Goal: Task Accomplishment & Management: Use online tool/utility

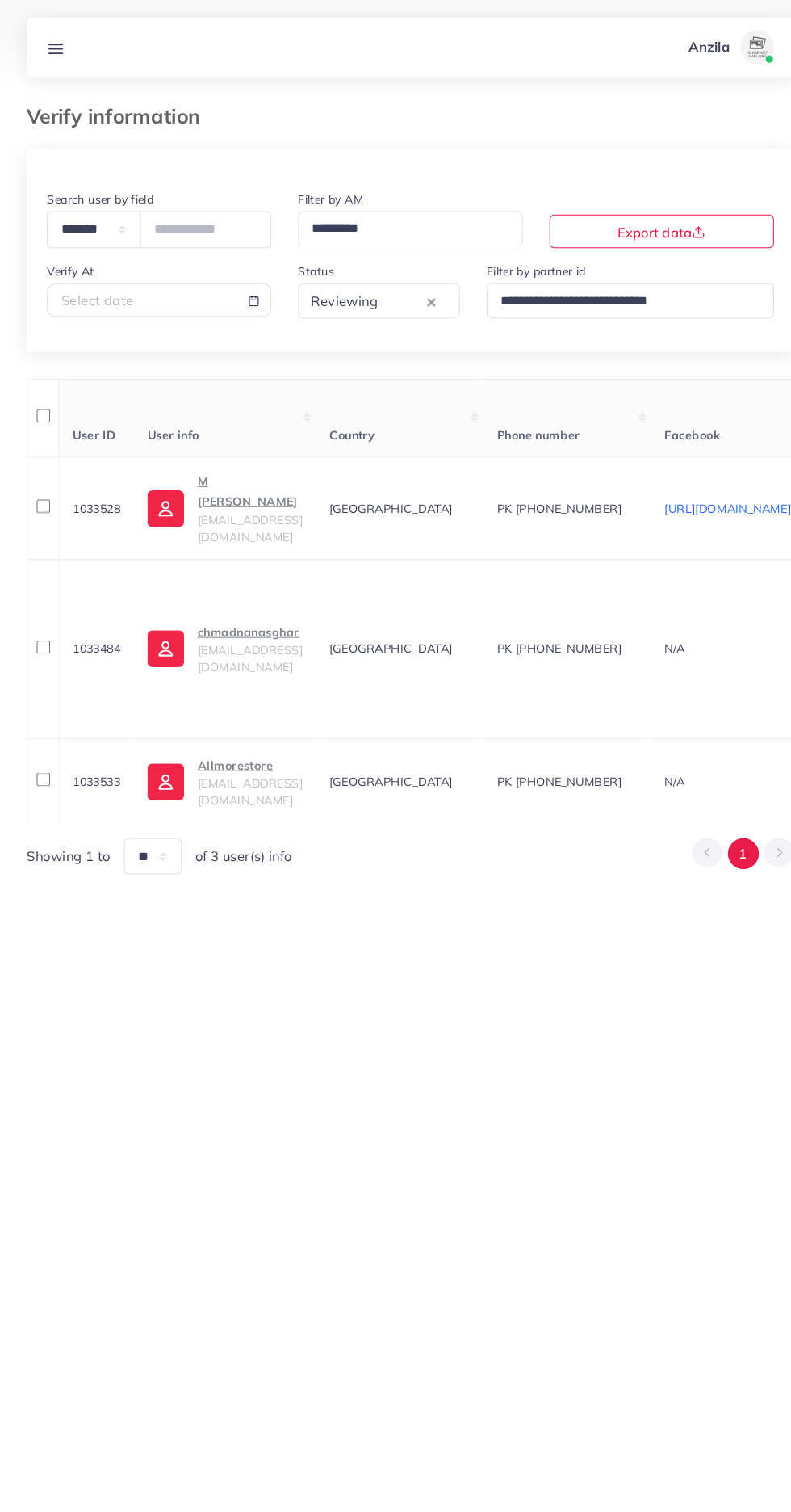
click at [58, 51] on icon at bounding box center [53, 46] width 17 height 17
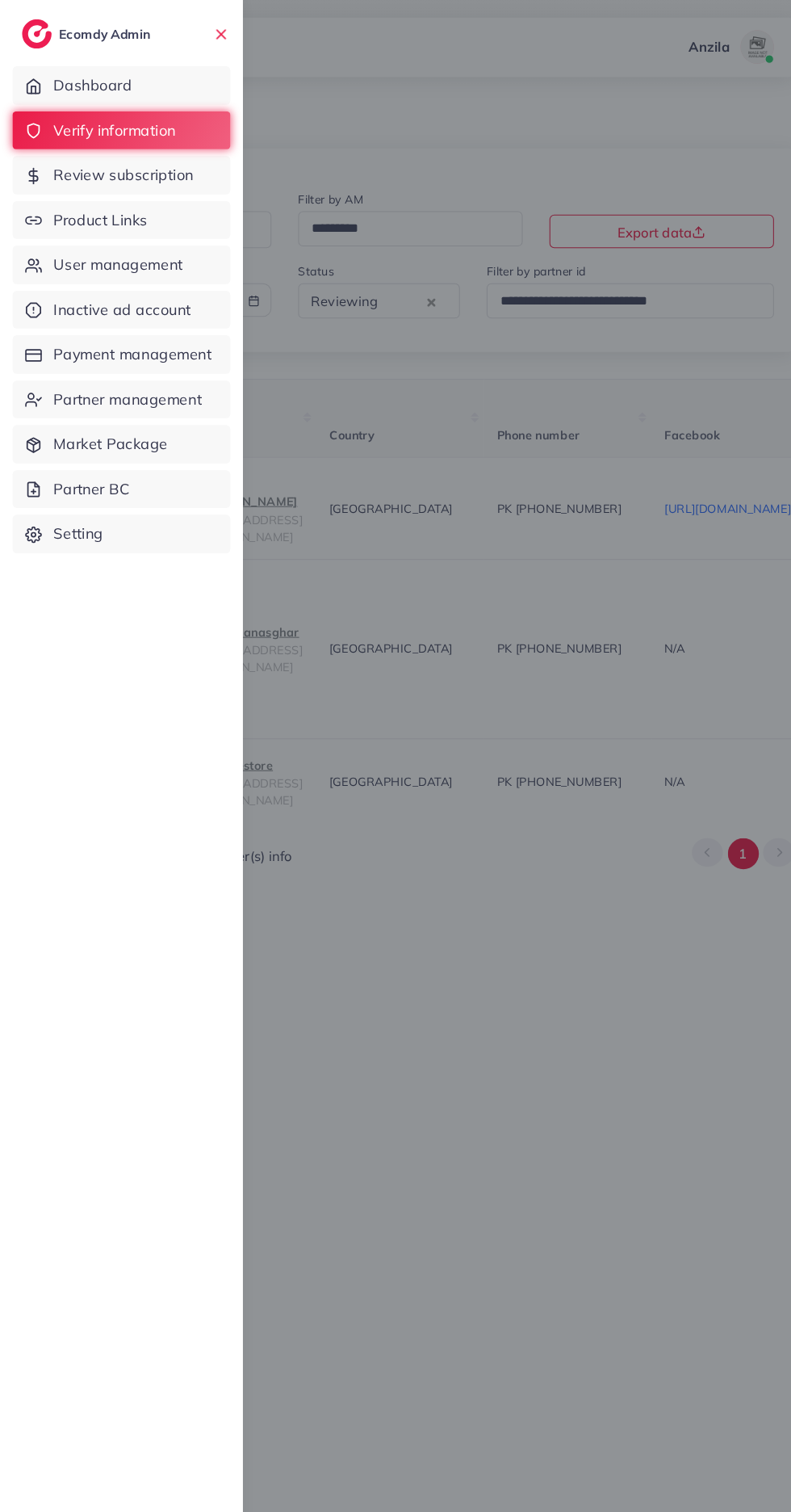
click at [567, 1181] on div at bounding box center [395, 907] width 791 height 1815
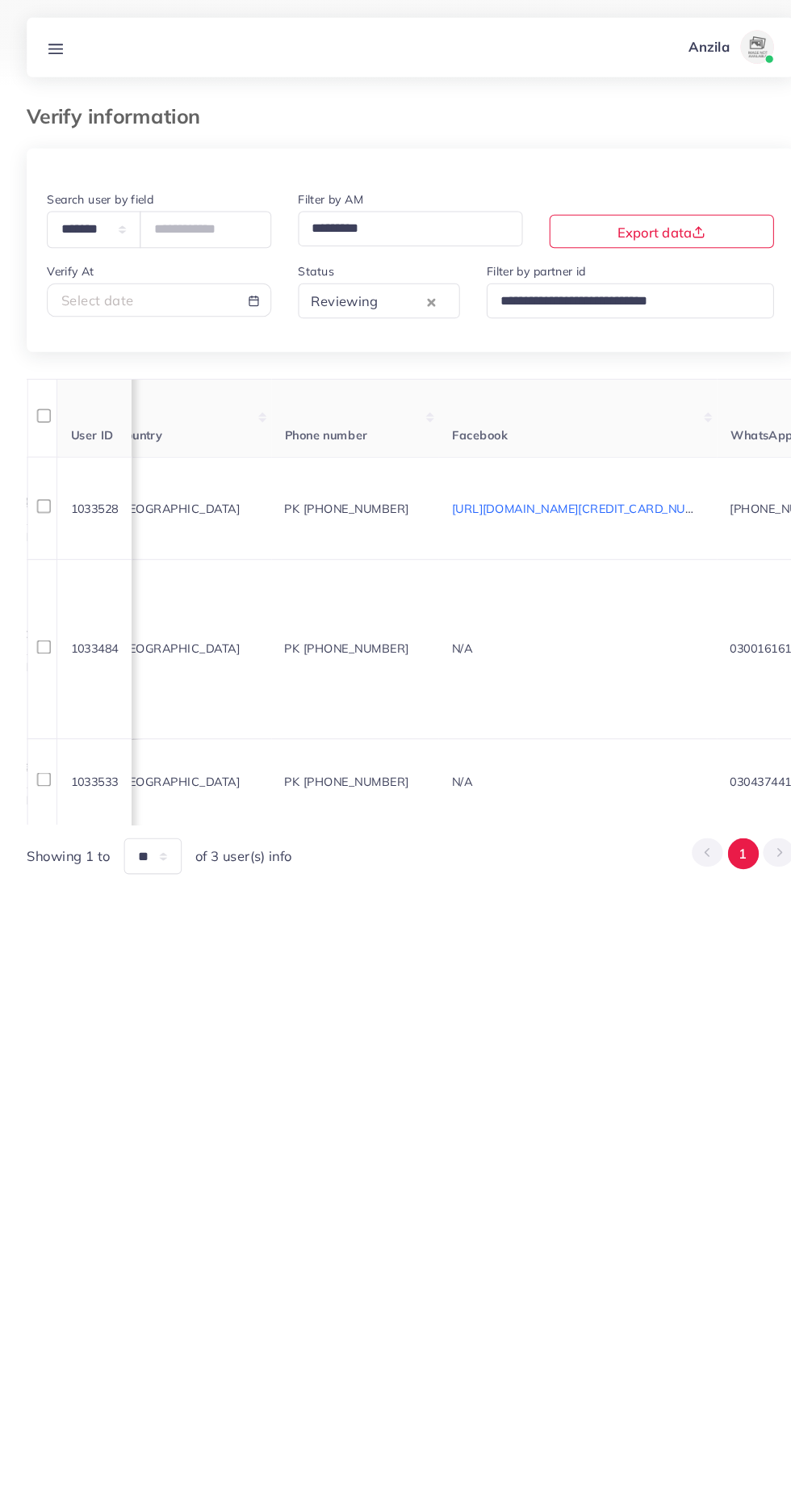
scroll to position [0, 222]
click at [330, 285] on div "Reviewing" at bounding box center [352, 289] width 116 height 29
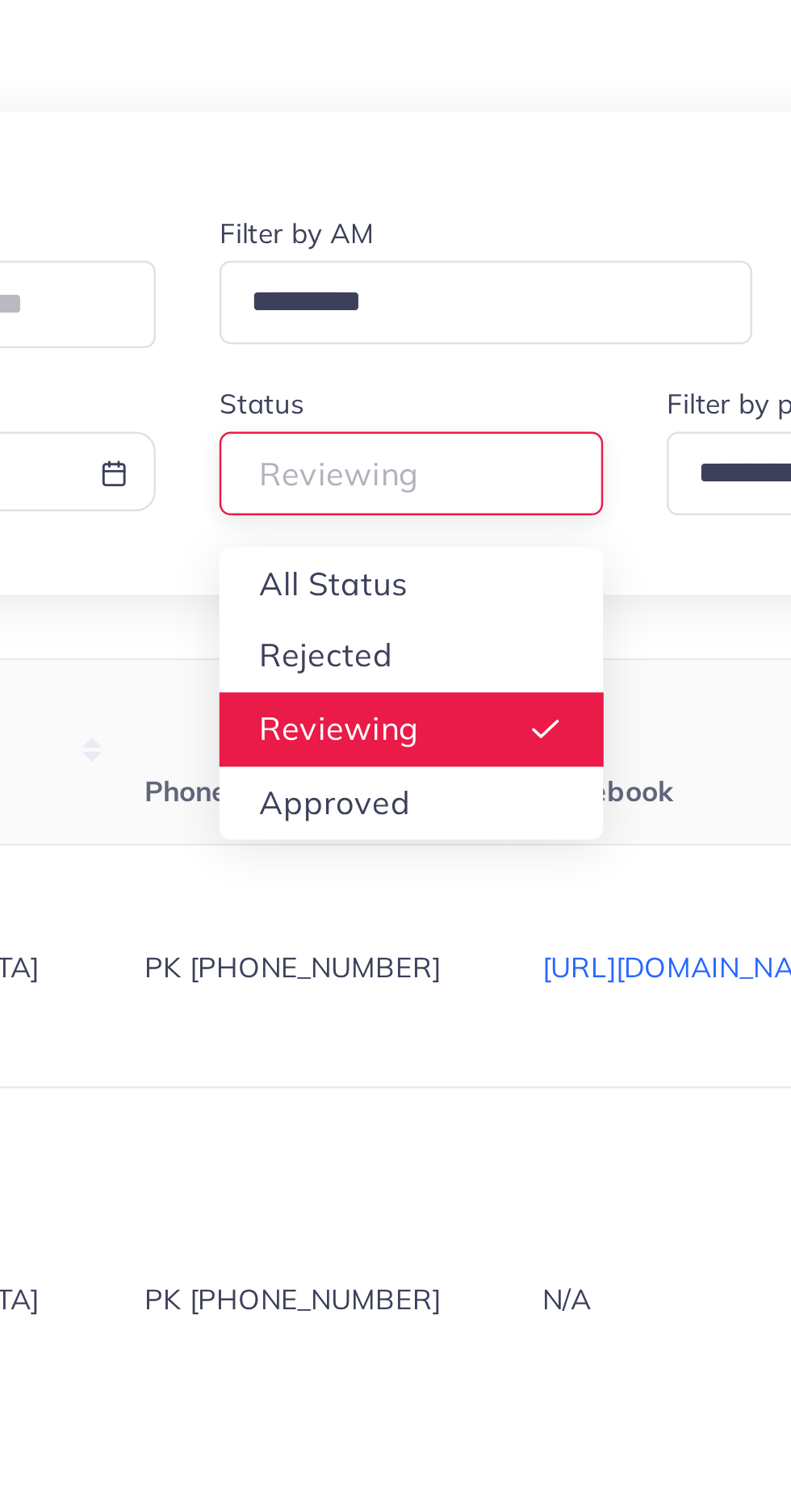
click at [316, 341] on div "**********" at bounding box center [395, 493] width 740 height 701
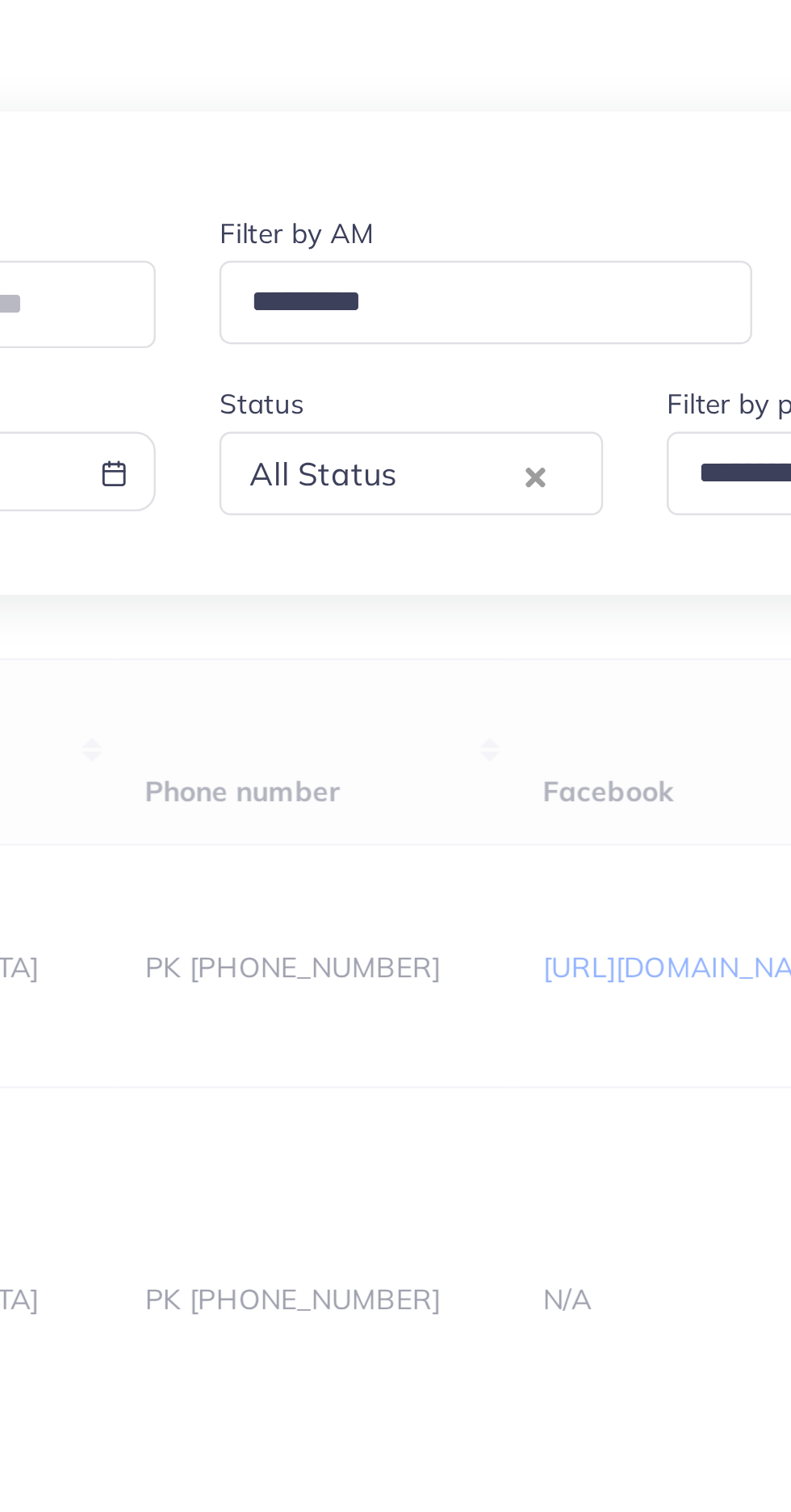
click at [325, 290] on div "All Status" at bounding box center [352, 289] width 116 height 29
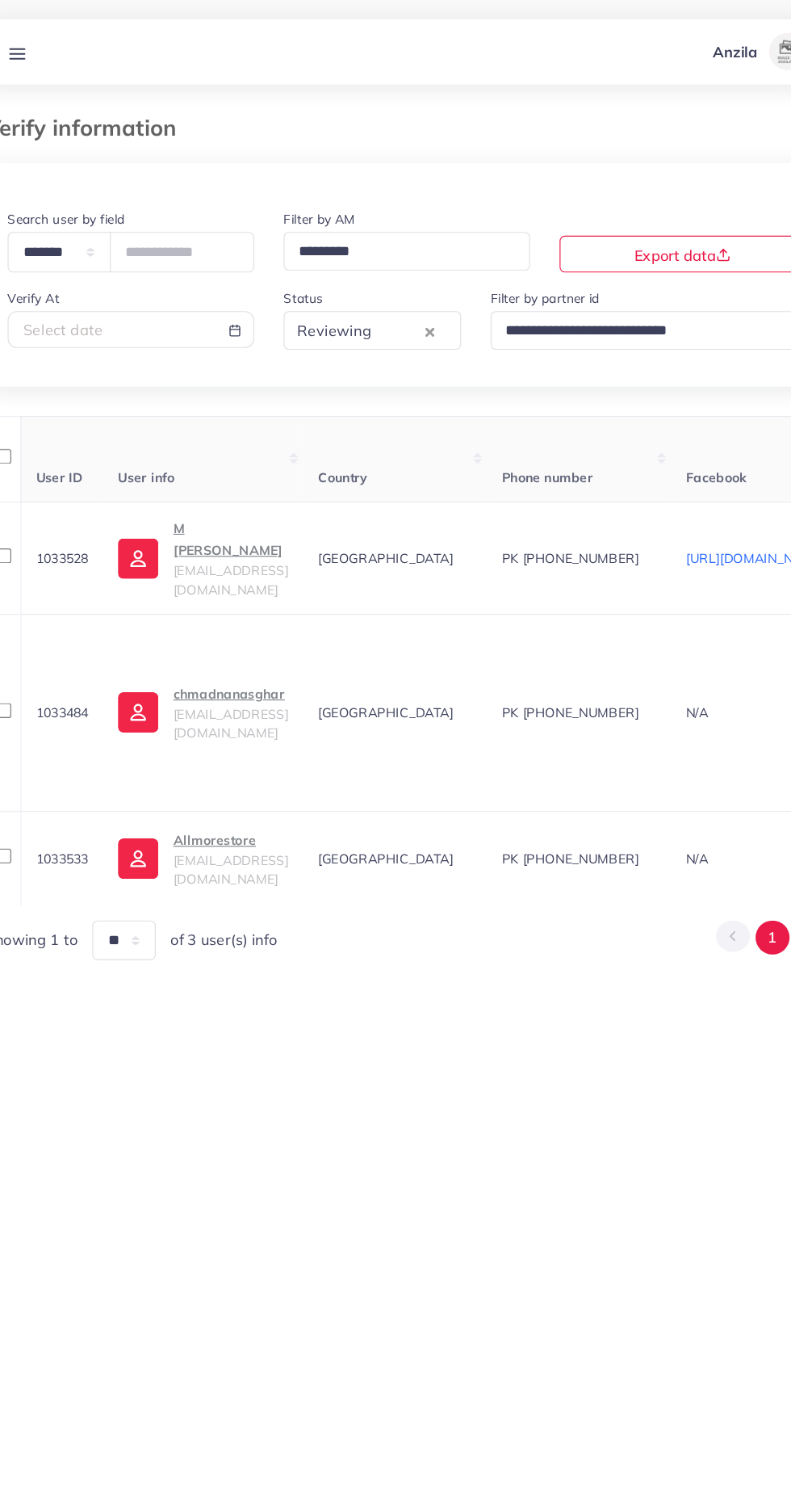
click at [231, 606] on p "chmadnanasghar" at bounding box center [240, 609] width 100 height 20
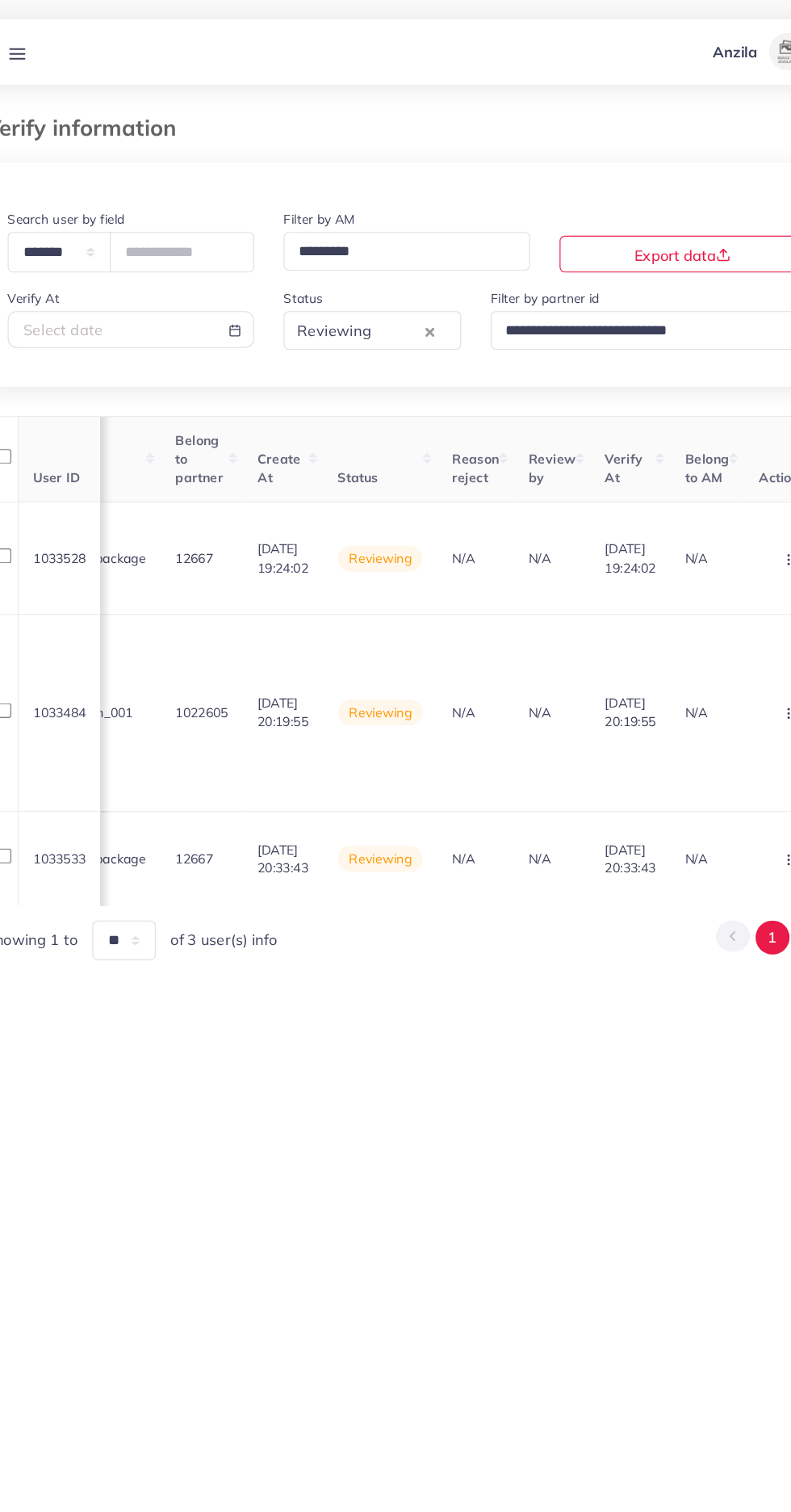
scroll to position [0, 1921]
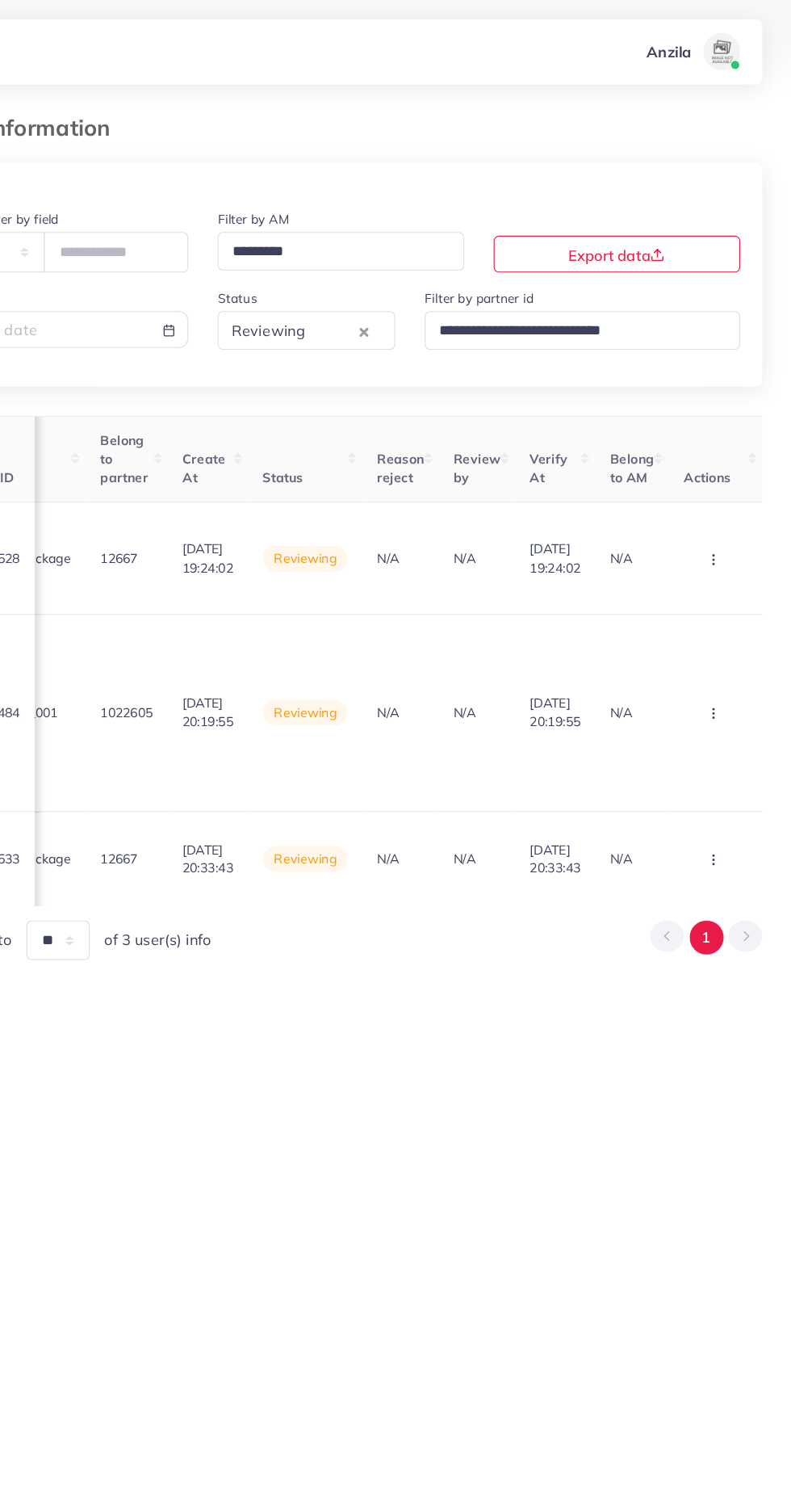
click at [722, 620] on icon "button" at bounding box center [722, 626] width 13 height 13
click at [696, 666] on span "Approve" at bounding box center [677, 674] width 53 height 16
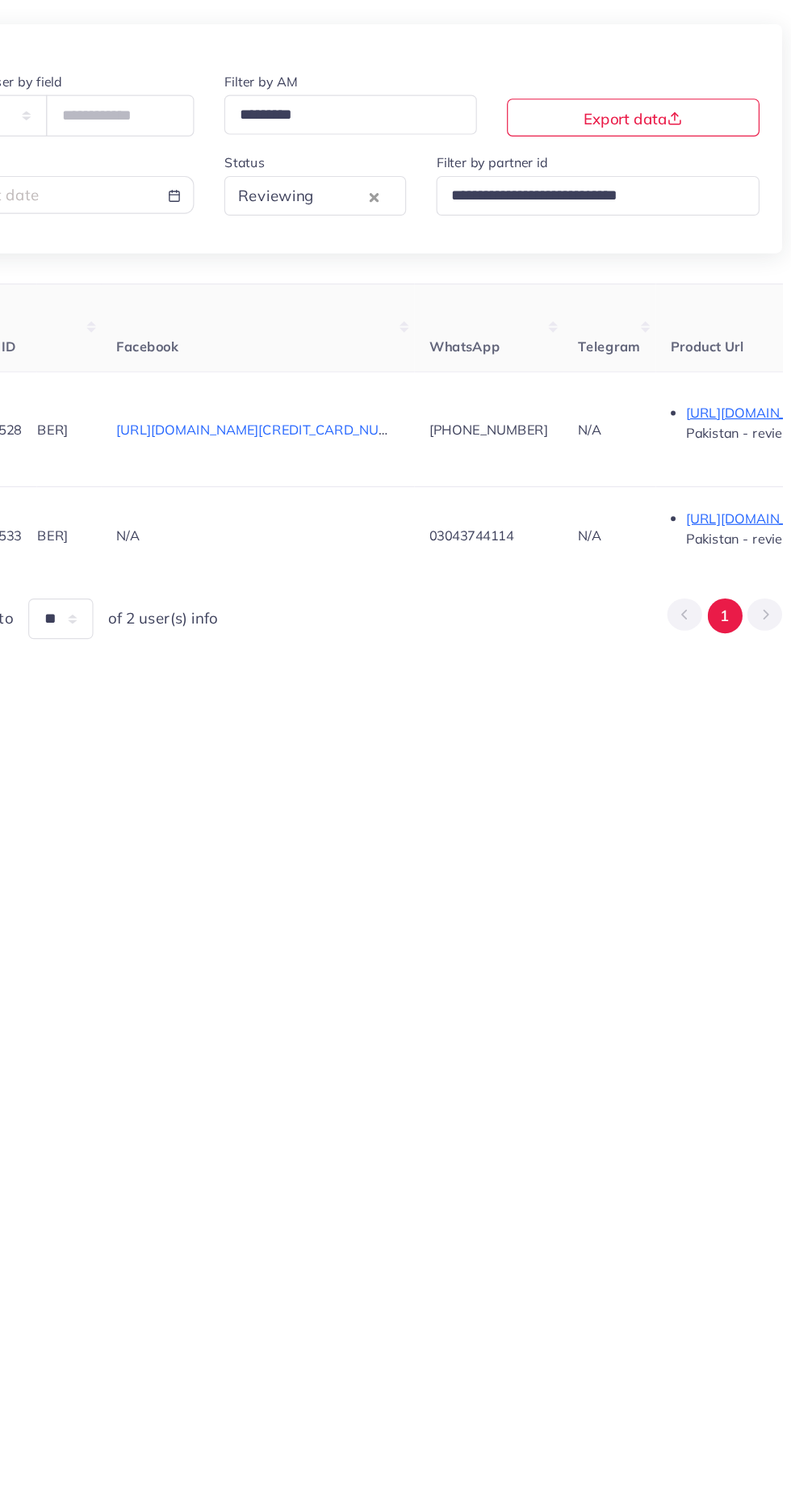
scroll to position [0, 0]
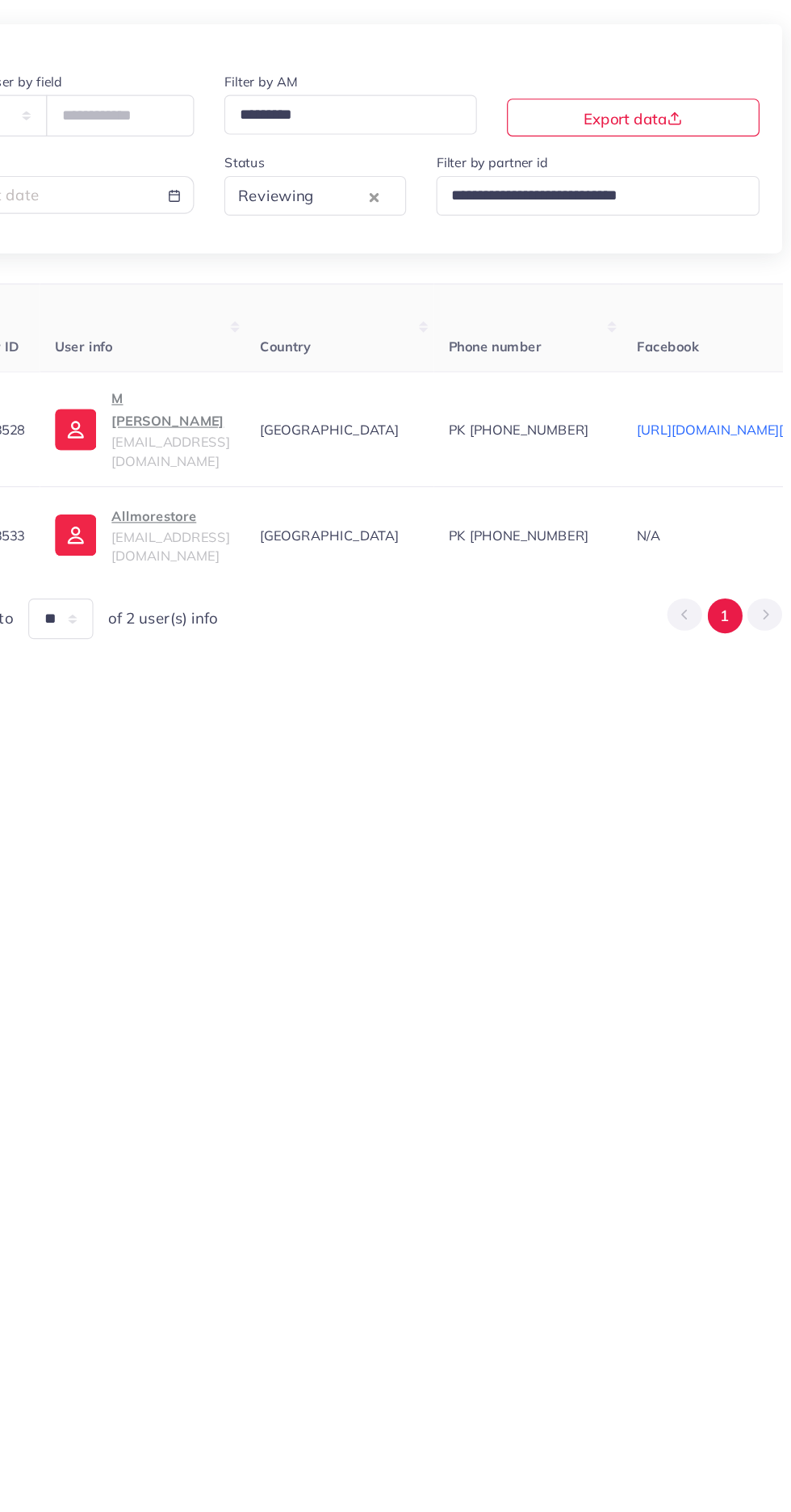
click at [215, 555] on p "Allmorestore" at bounding box center [240, 565] width 100 height 20
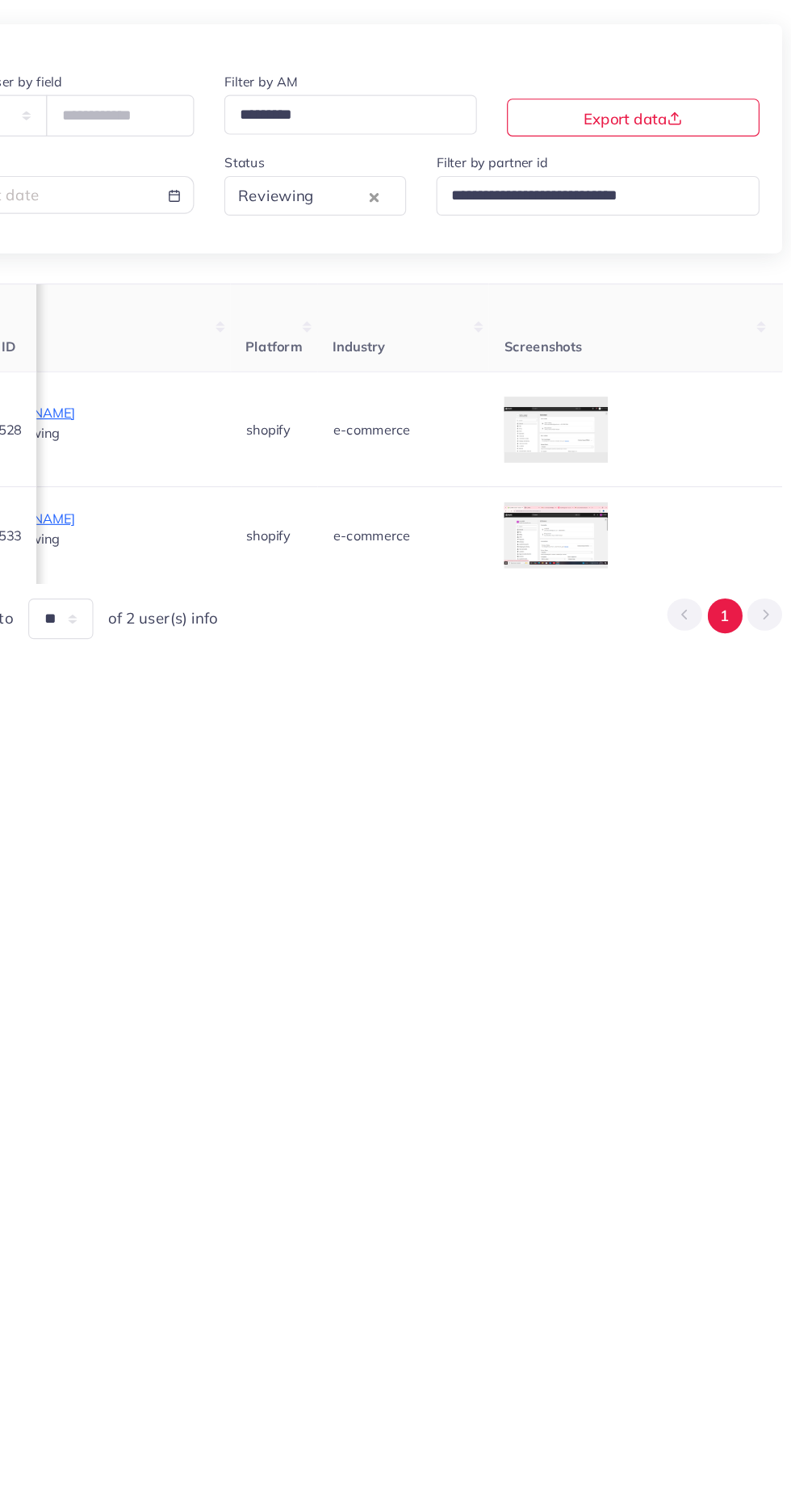
scroll to position [0, 1914]
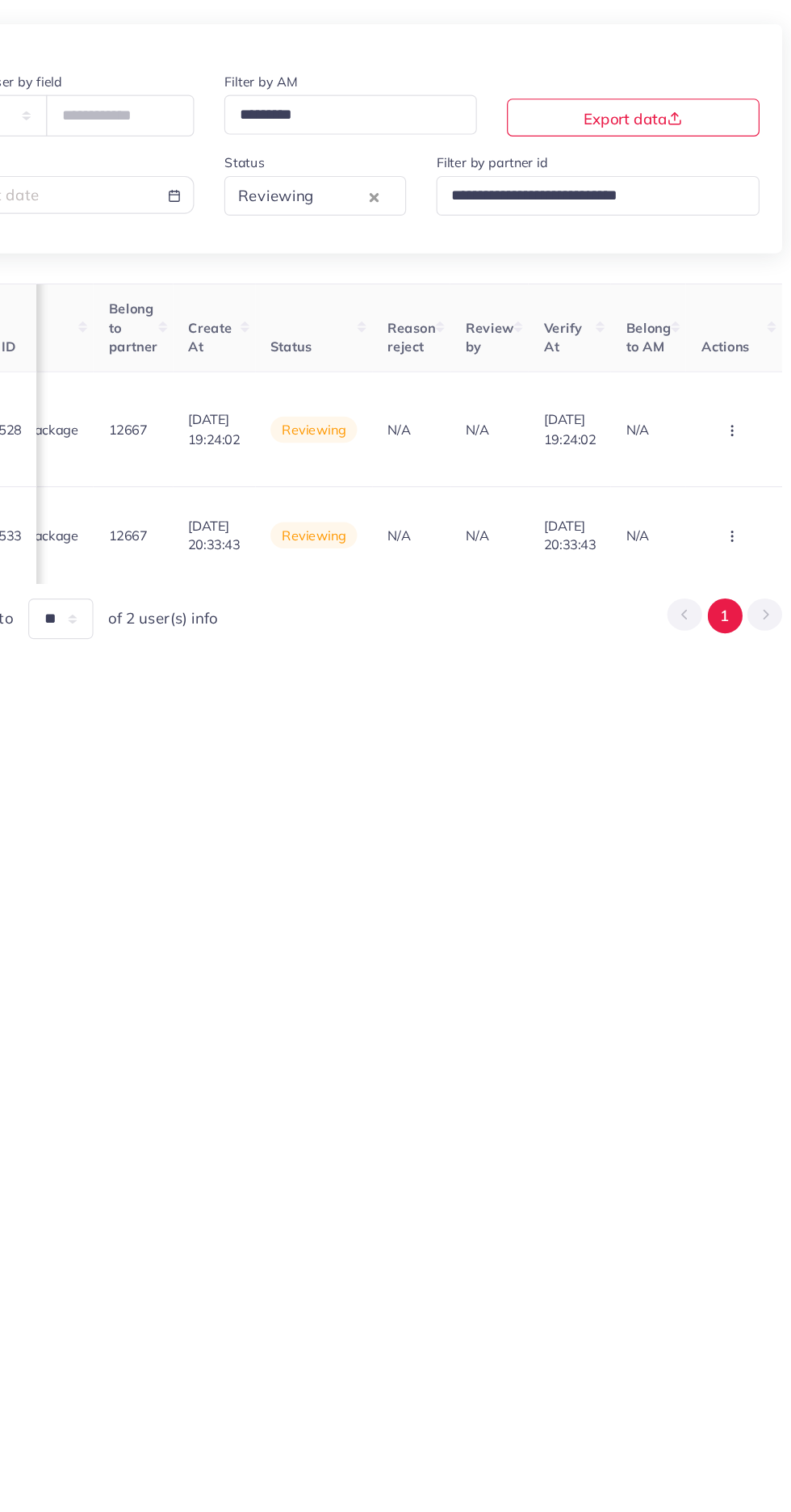
click at [723, 581] on circle "button" at bounding box center [723, 581] width 1 height 1
click at [719, 477] on link "Reject" at bounding box center [697, 495] width 128 height 35
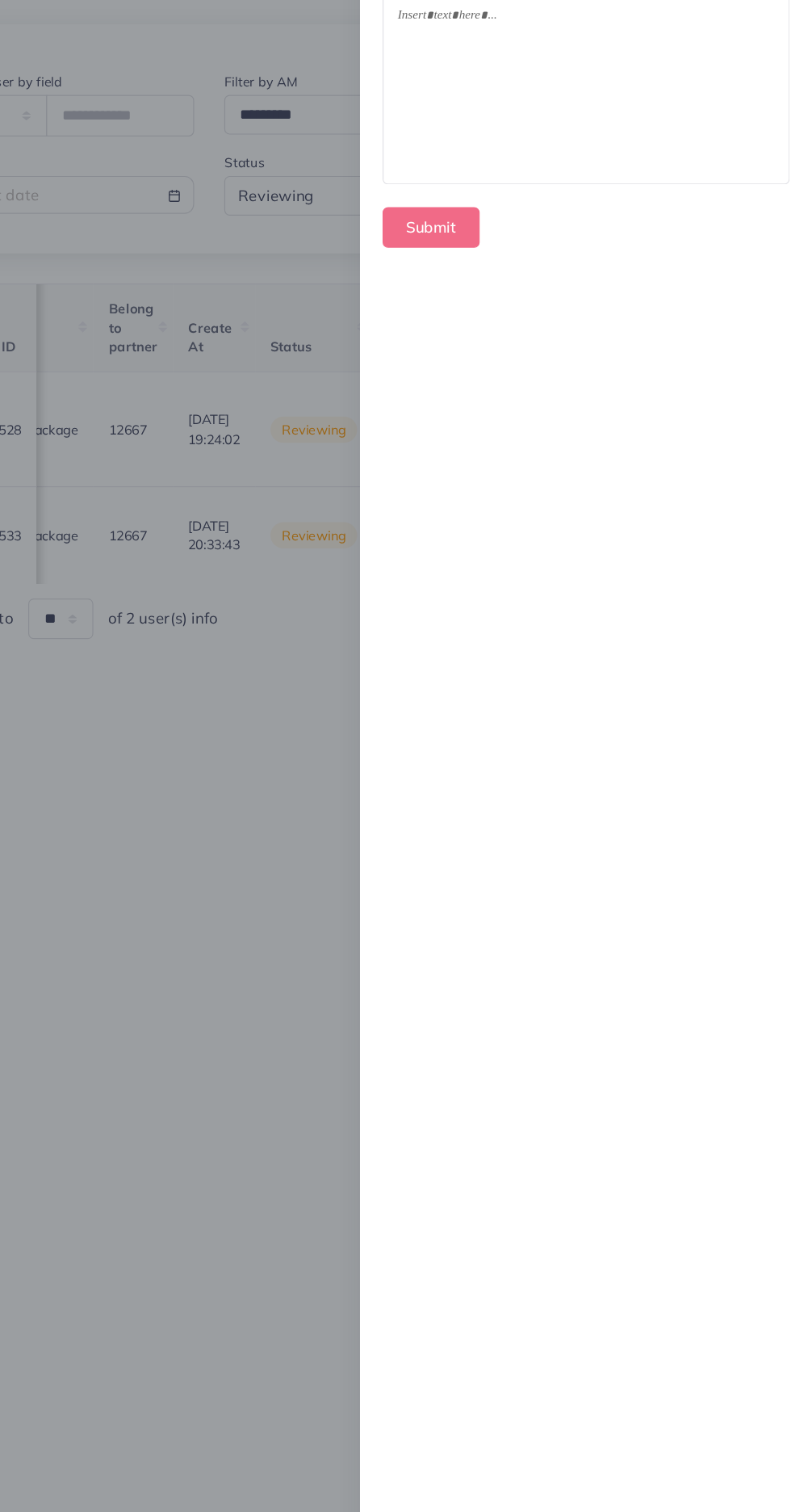
click at [474, 200] on div at bounding box center [597, 198] width 347 height 161
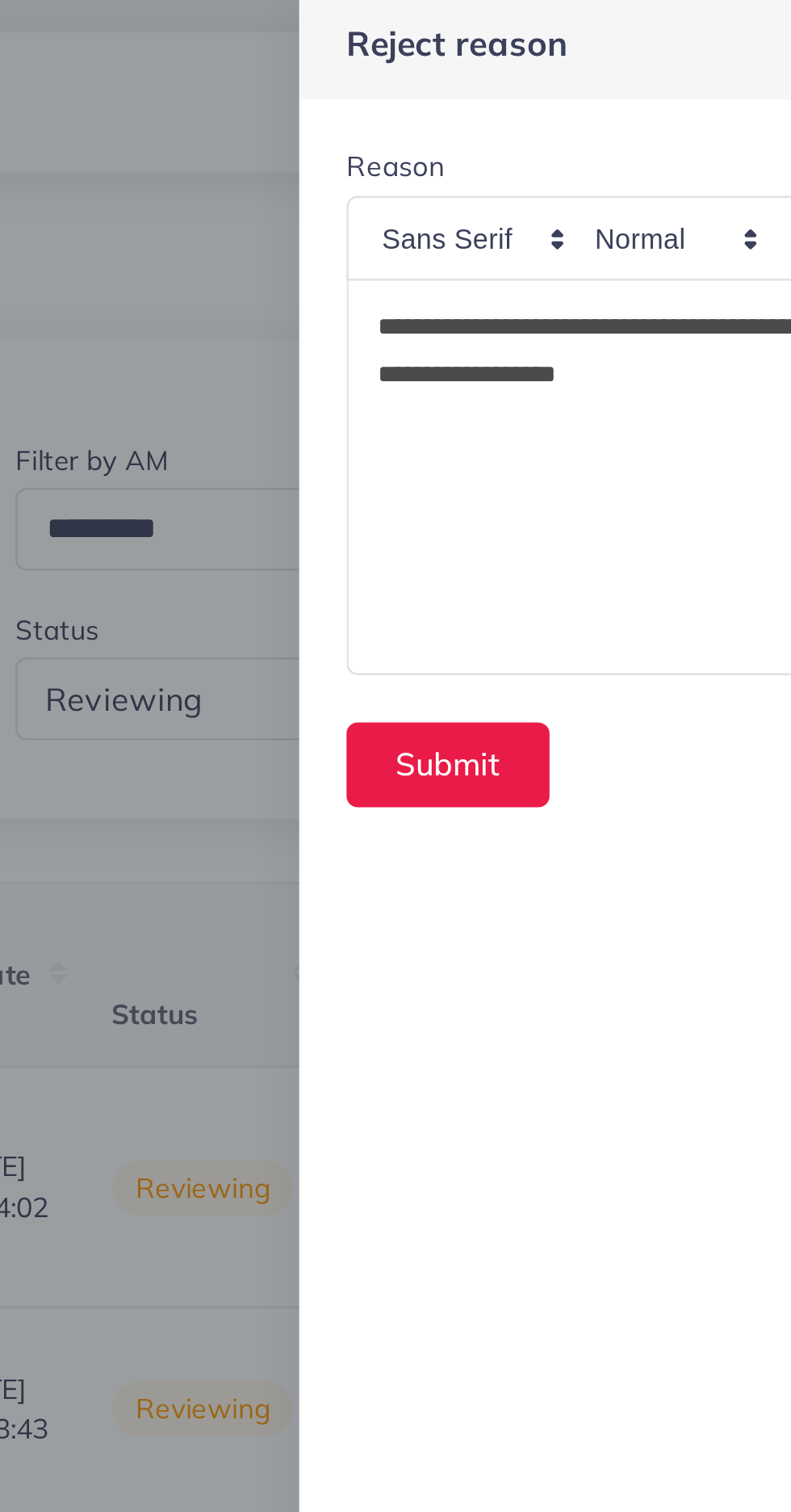
scroll to position [0, 0]
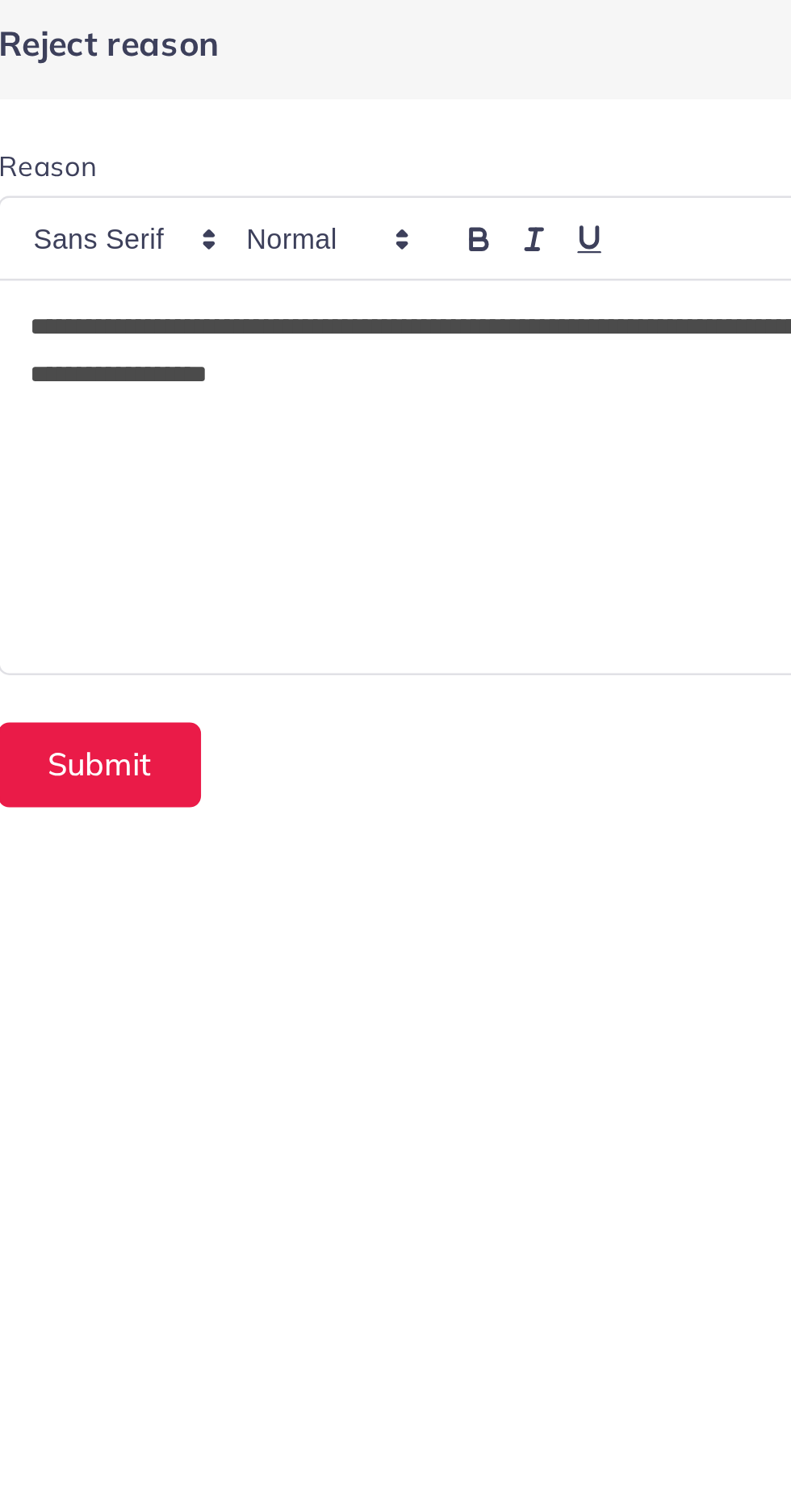
click at [549, 312] on div "Submit" at bounding box center [598, 316] width 349 height 34
click at [468, 320] on button "Submit" at bounding box center [465, 316] width 83 height 34
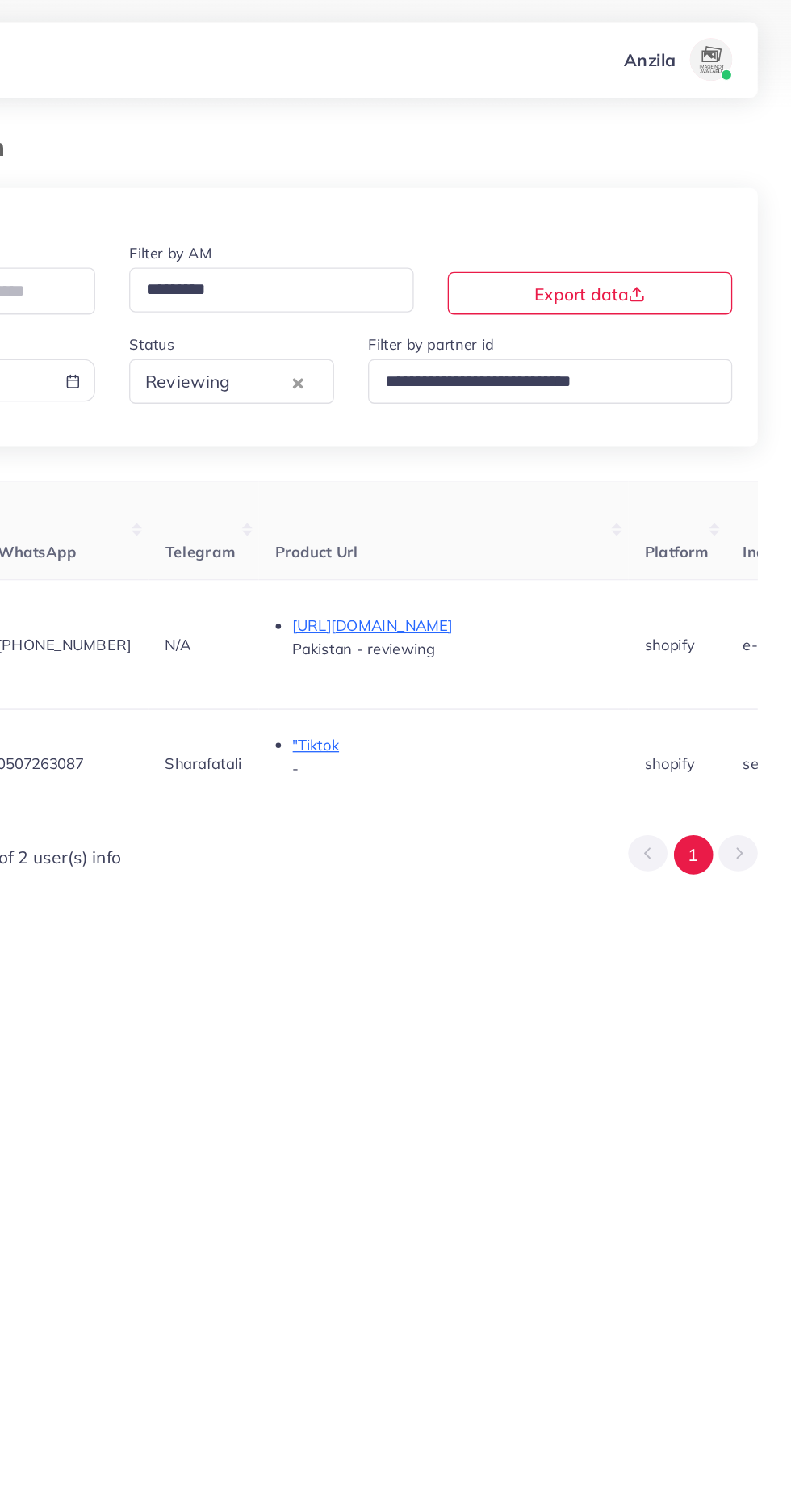
scroll to position [0, 684]
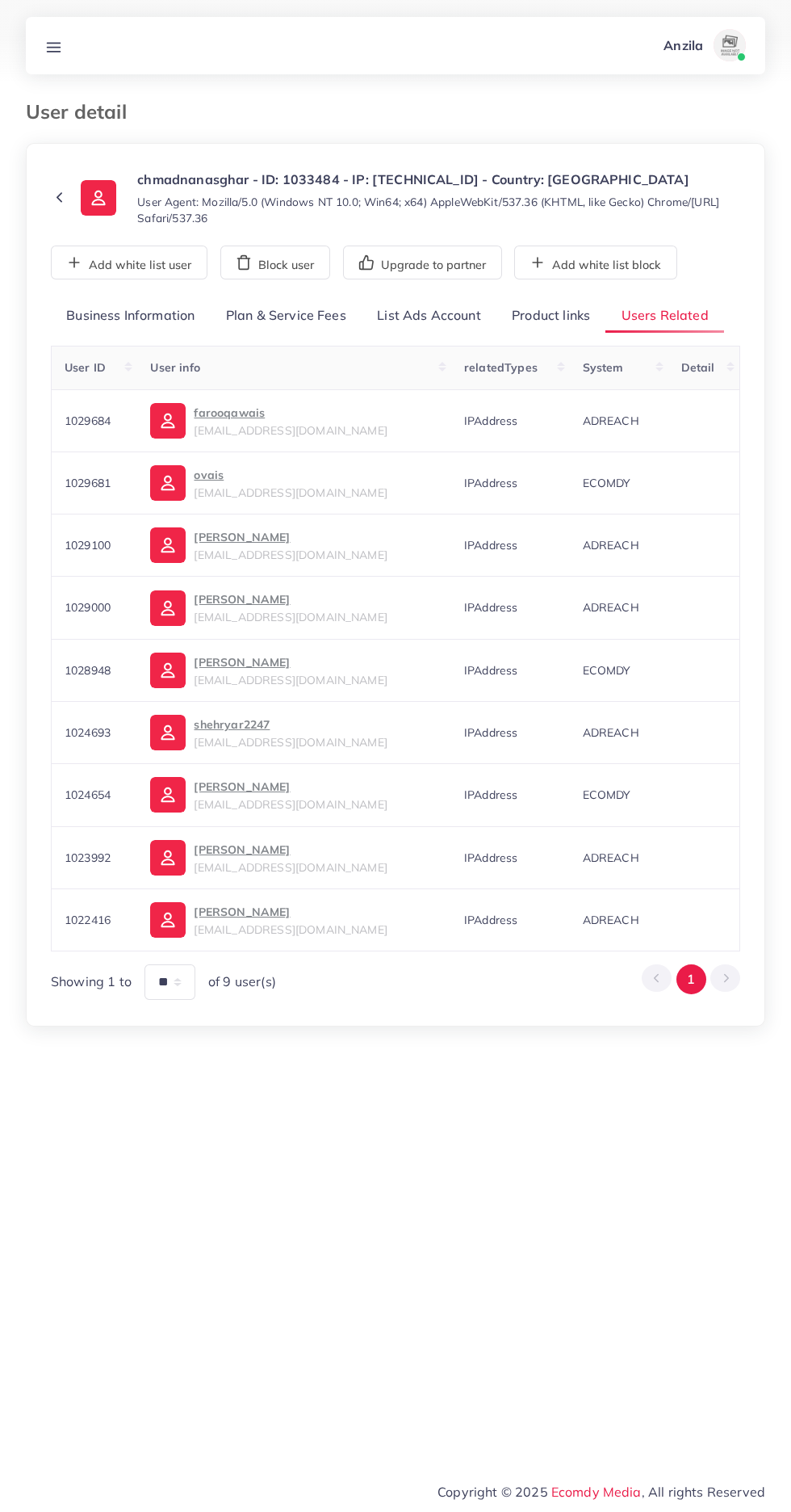
click at [554, 309] on link "Product links" at bounding box center [551, 315] width 109 height 34
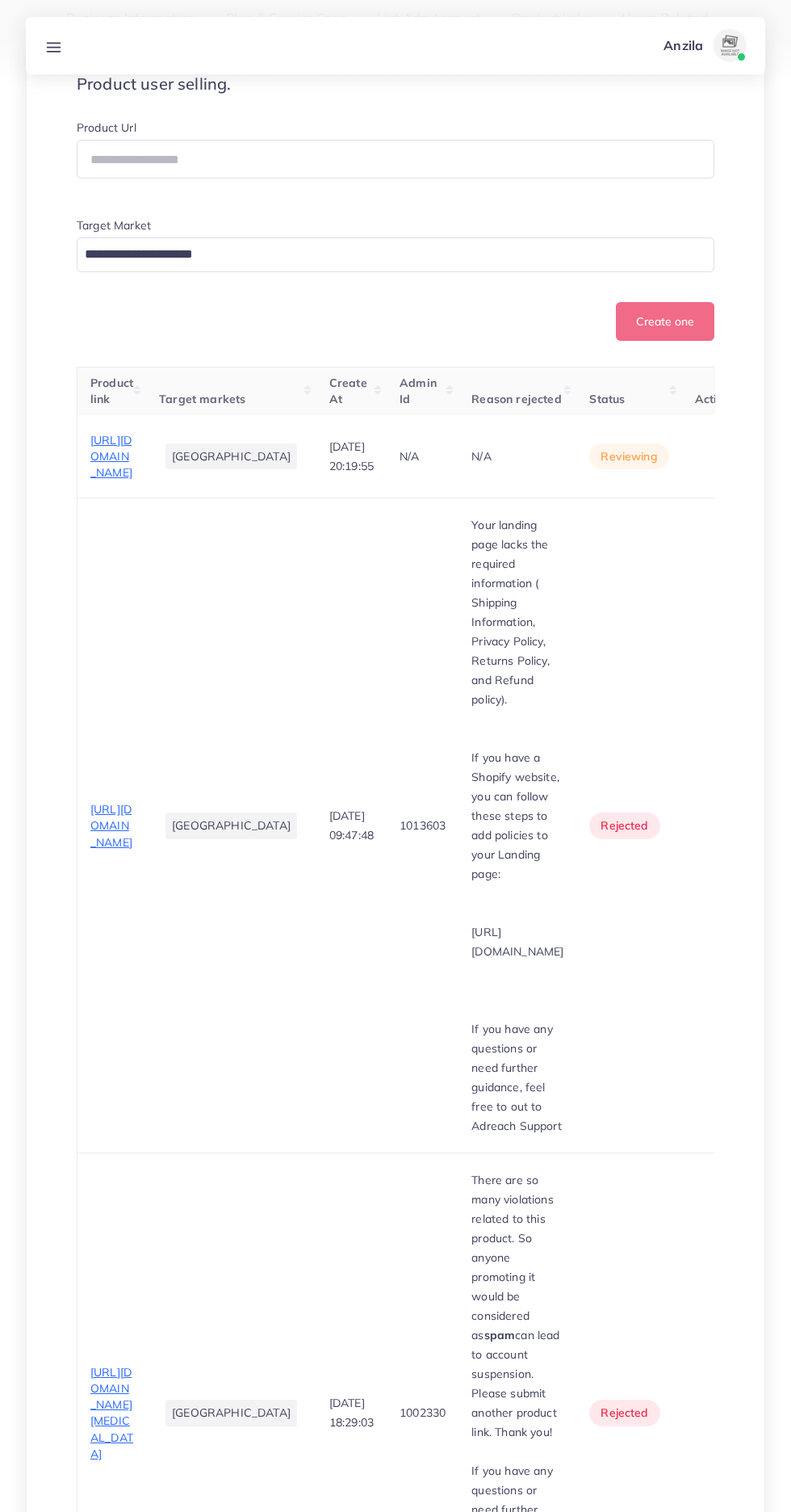
scroll to position [355, 0]
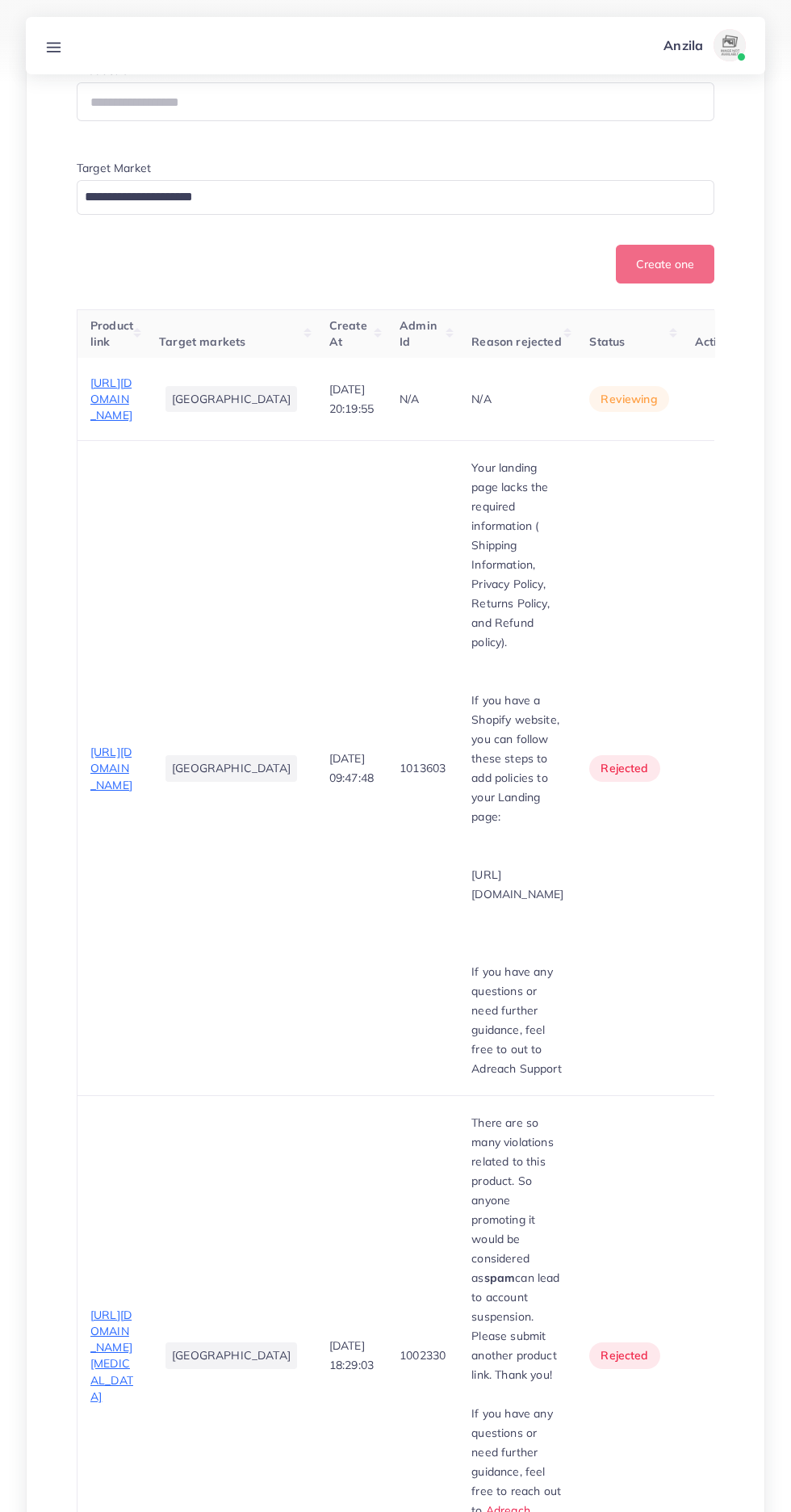
click at [104, 792] on span "[URL][DOMAIN_NAME]" at bounding box center [111, 769] width 42 height 47
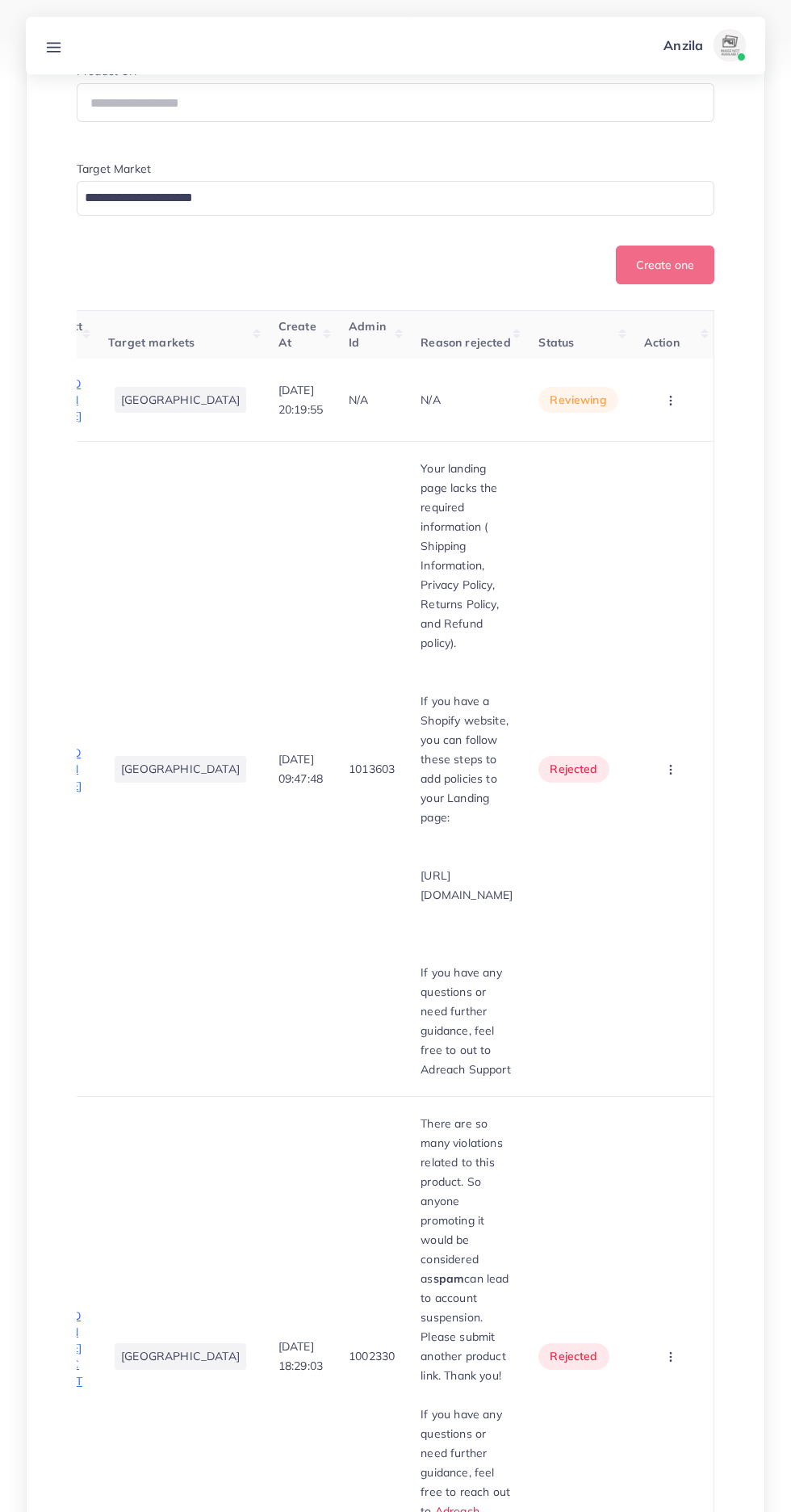
scroll to position [0, 147]
click at [671, 771] on circle "button" at bounding box center [670, 770] width 1 height 1
click at [651, 827] on span "Approve" at bounding box center [642, 818] width 53 height 16
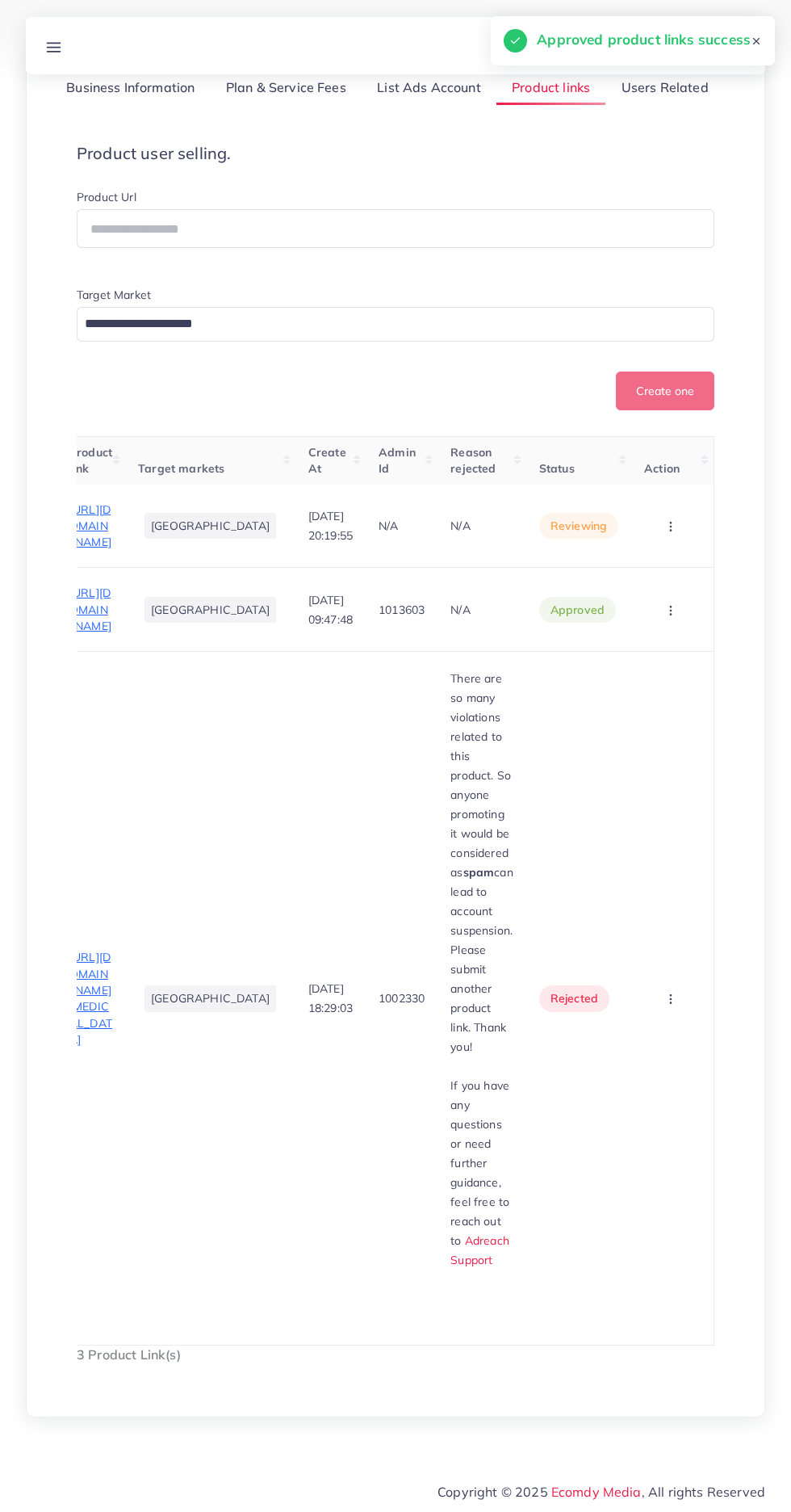
scroll to position [0, 0]
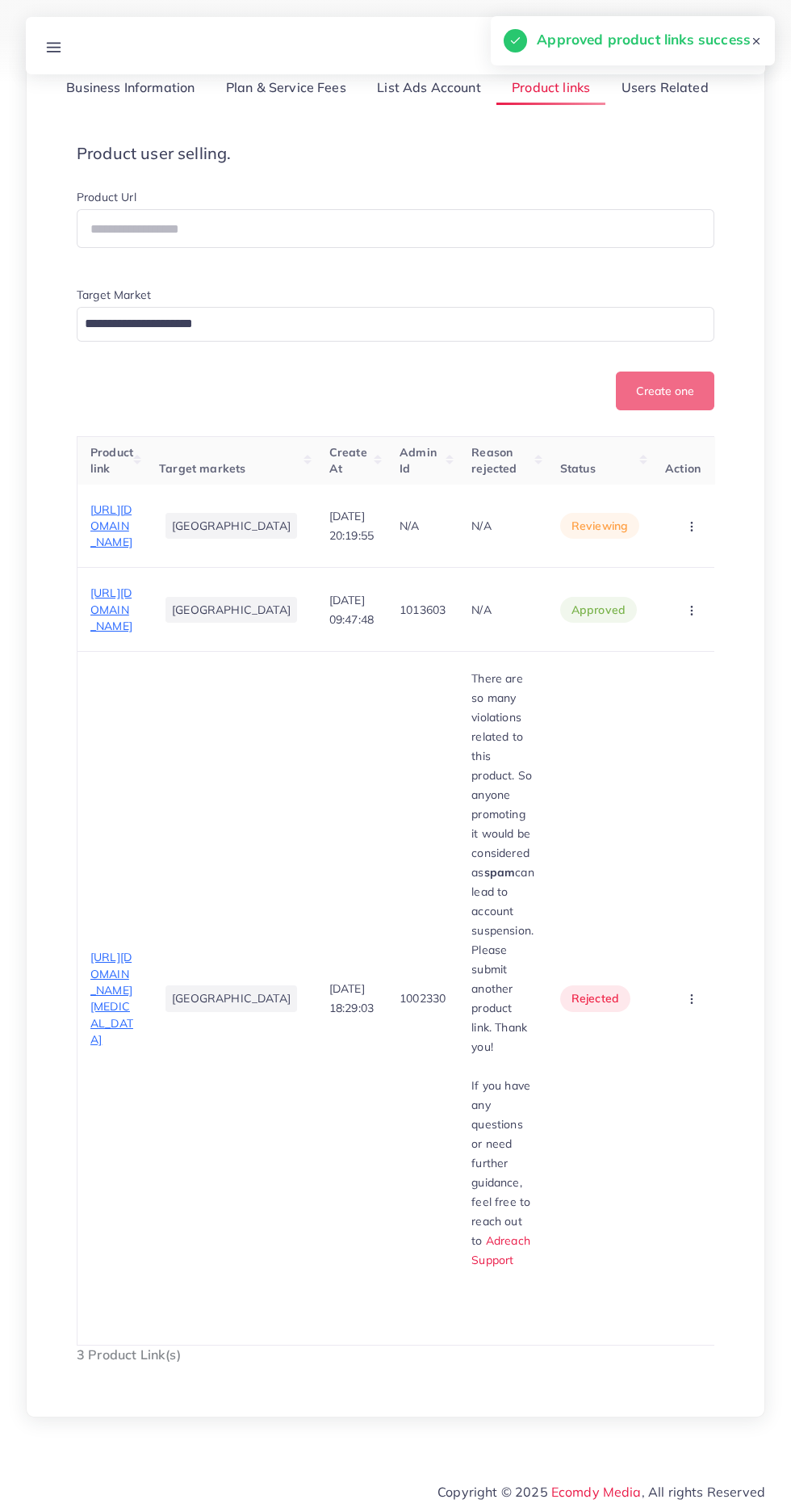
click at [114, 634] on span "[URL][DOMAIN_NAME]" at bounding box center [111, 609] width 42 height 47
click at [113, 503] on span "[URL][DOMAIN_NAME]" at bounding box center [111, 526] width 42 height 47
click at [686, 520] on icon "button" at bounding box center [692, 526] width 13 height 13
click at [656, 558] on link "Approve" at bounding box center [667, 576] width 128 height 35
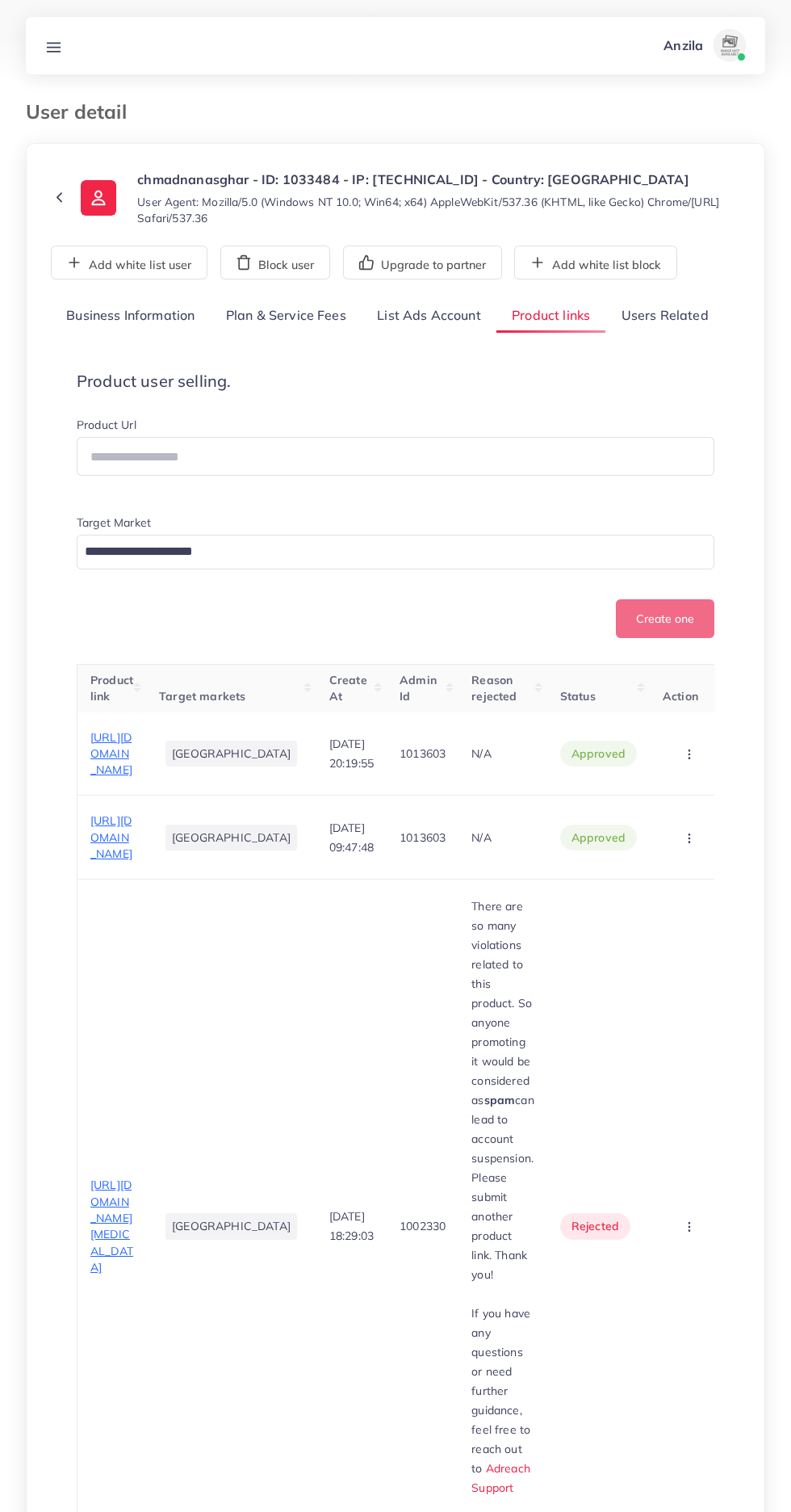
click at [689, 313] on link "Users Related" at bounding box center [665, 315] width 118 height 34
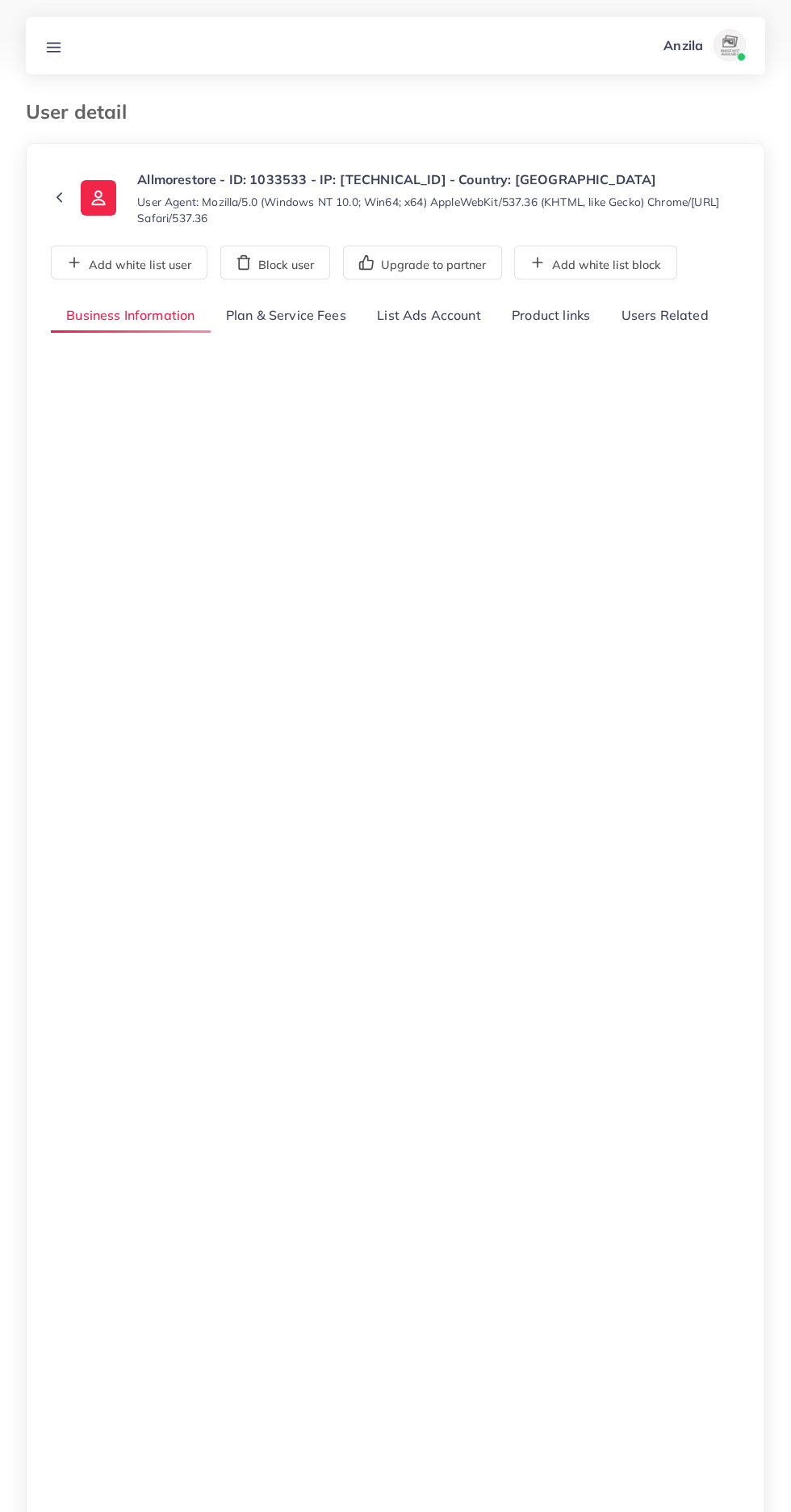
select select "********"
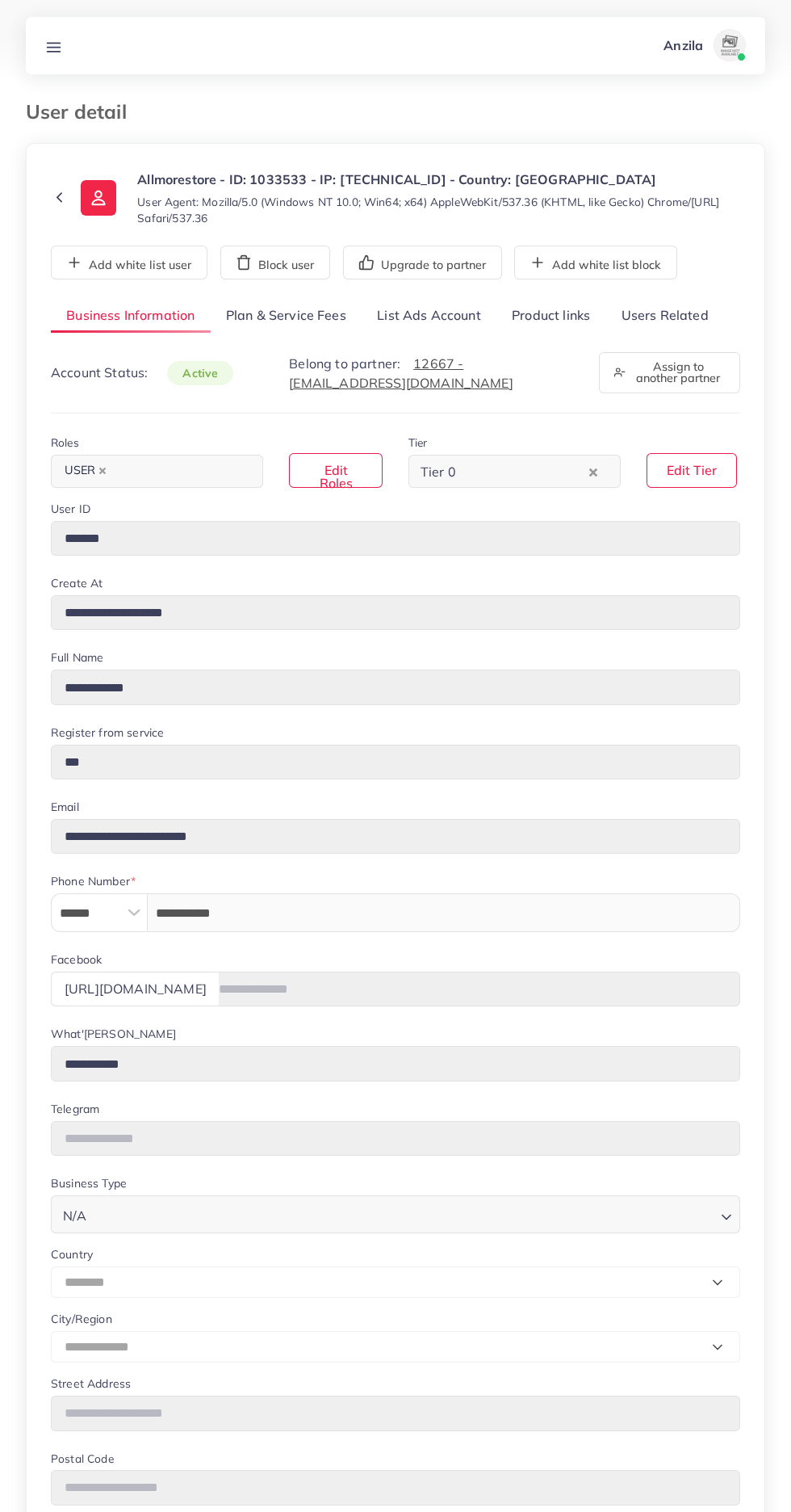
click at [544, 312] on link "Product links" at bounding box center [551, 315] width 109 height 34
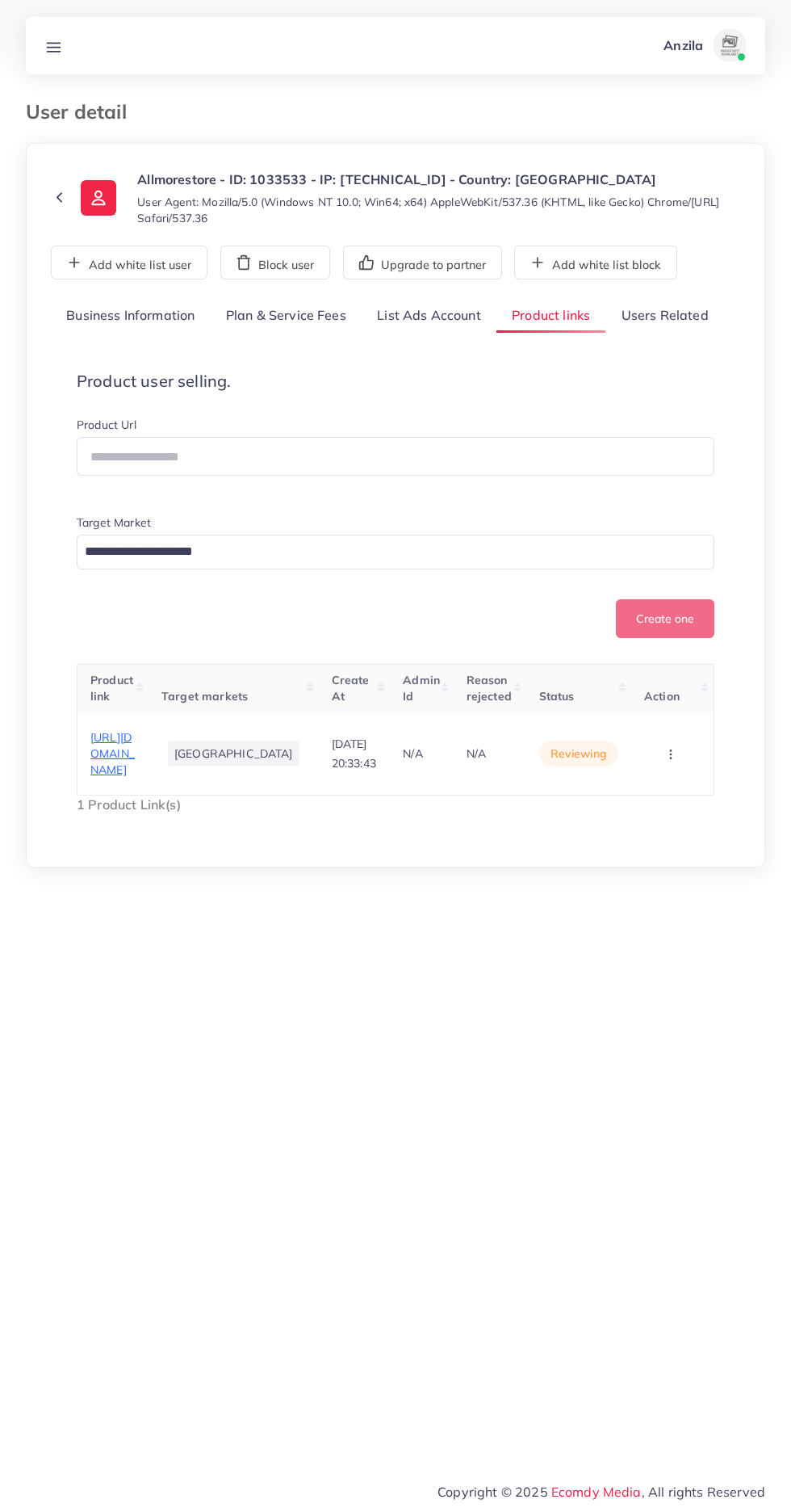
click at [670, 755] on circle "button" at bounding box center [670, 754] width 1 height 1
click at [665, 722] on link "Reject" at bounding box center [646, 704] width 128 height 35
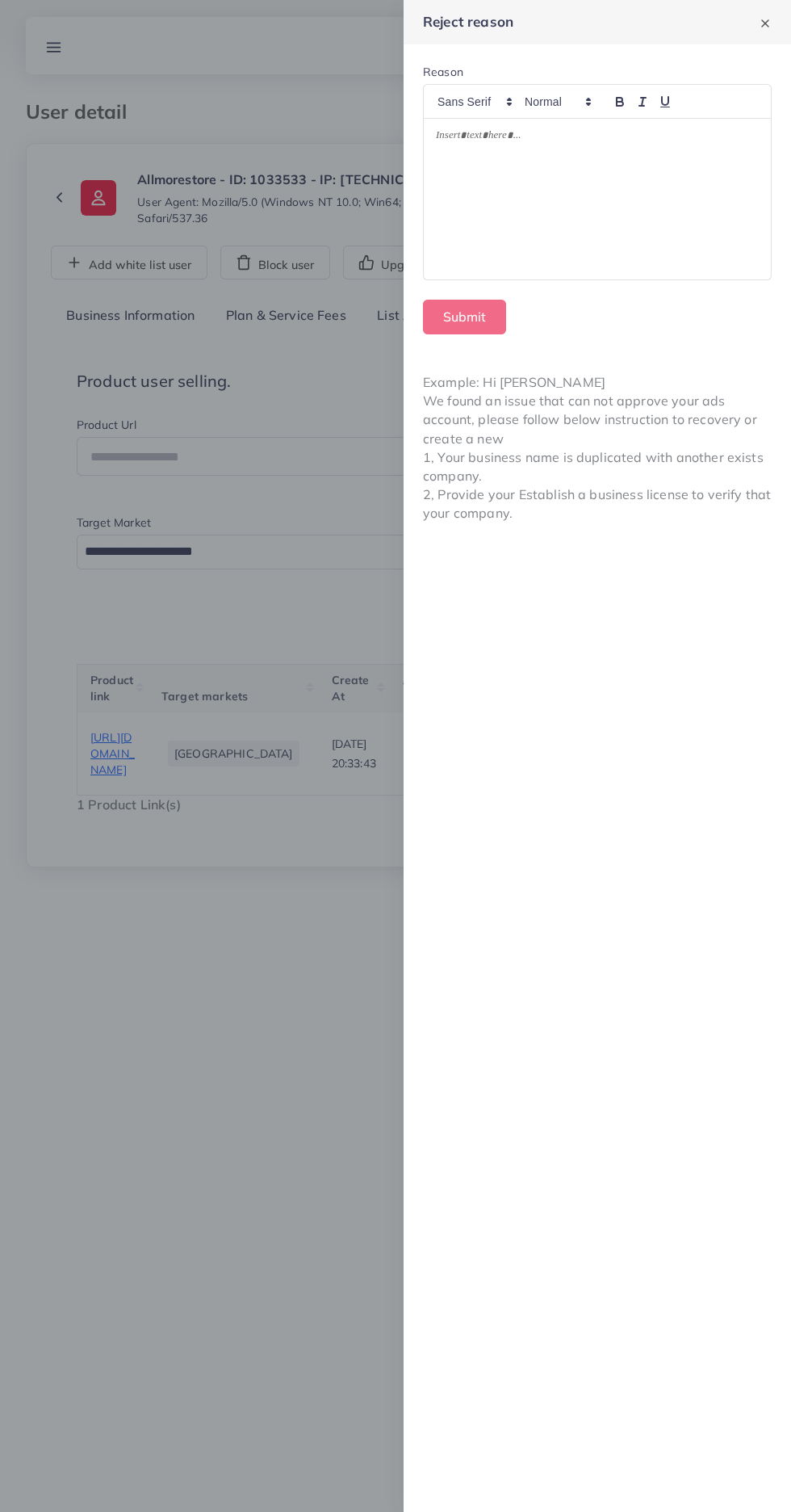
click at [462, 238] on div at bounding box center [597, 199] width 347 height 162
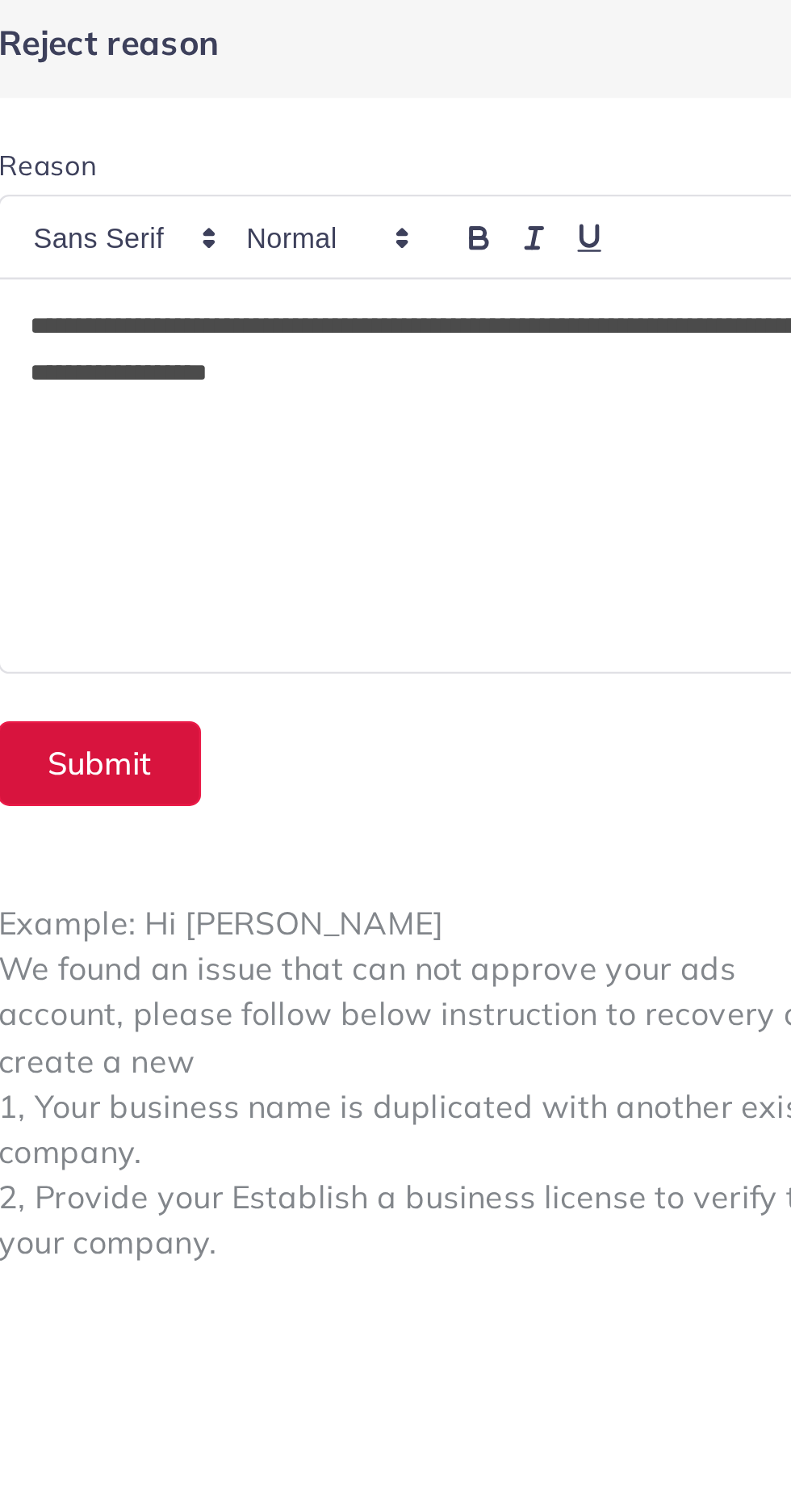
click at [467, 301] on button "Submit" at bounding box center [465, 316] width 83 height 34
